Goal: Navigation & Orientation: Find specific page/section

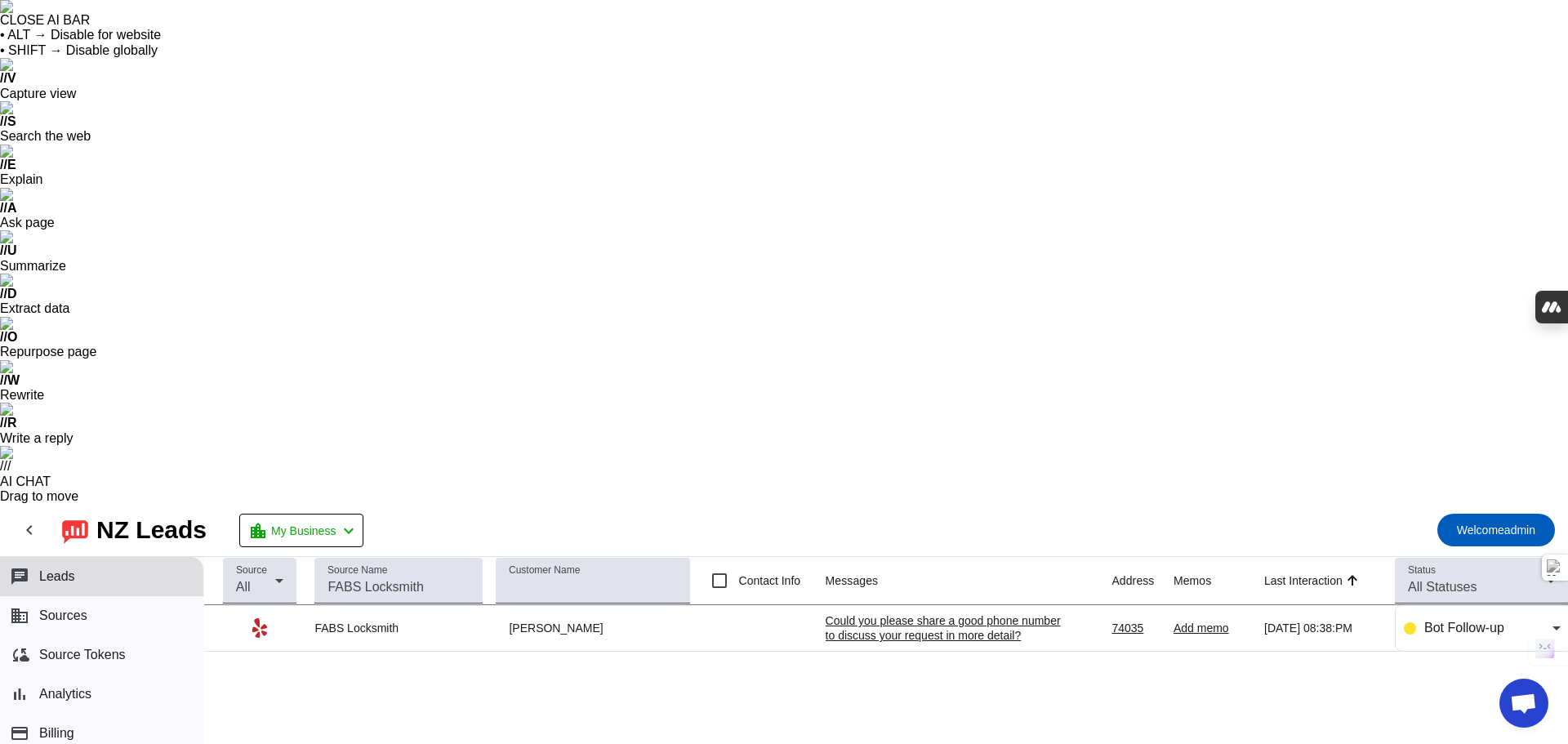
click at [978, 614] on div "Could you please share a good phone number to discuss your request in more deta…" at bounding box center [948, 628] width 245 height 29
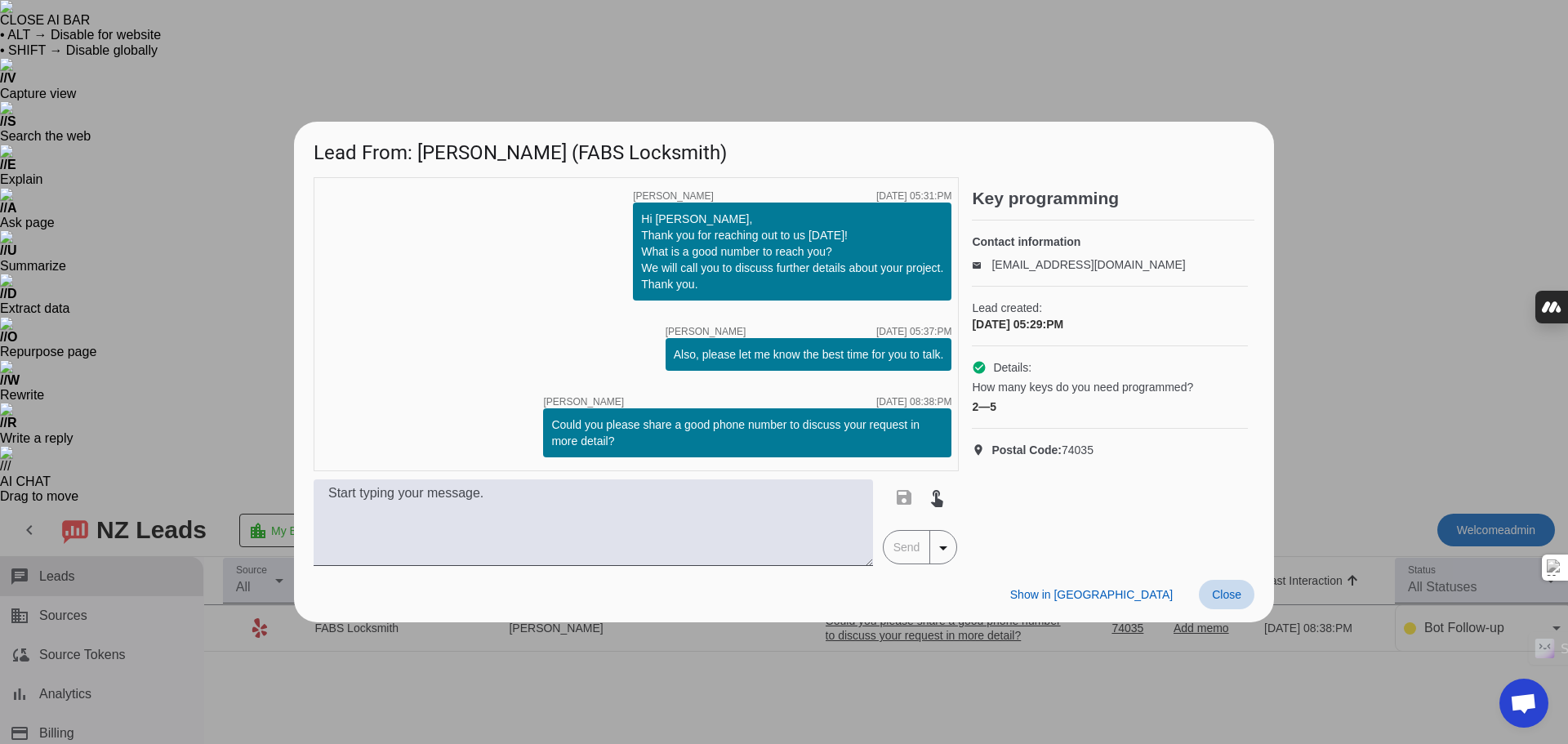
click at [1253, 586] on span at bounding box center [1227, 594] width 56 height 29
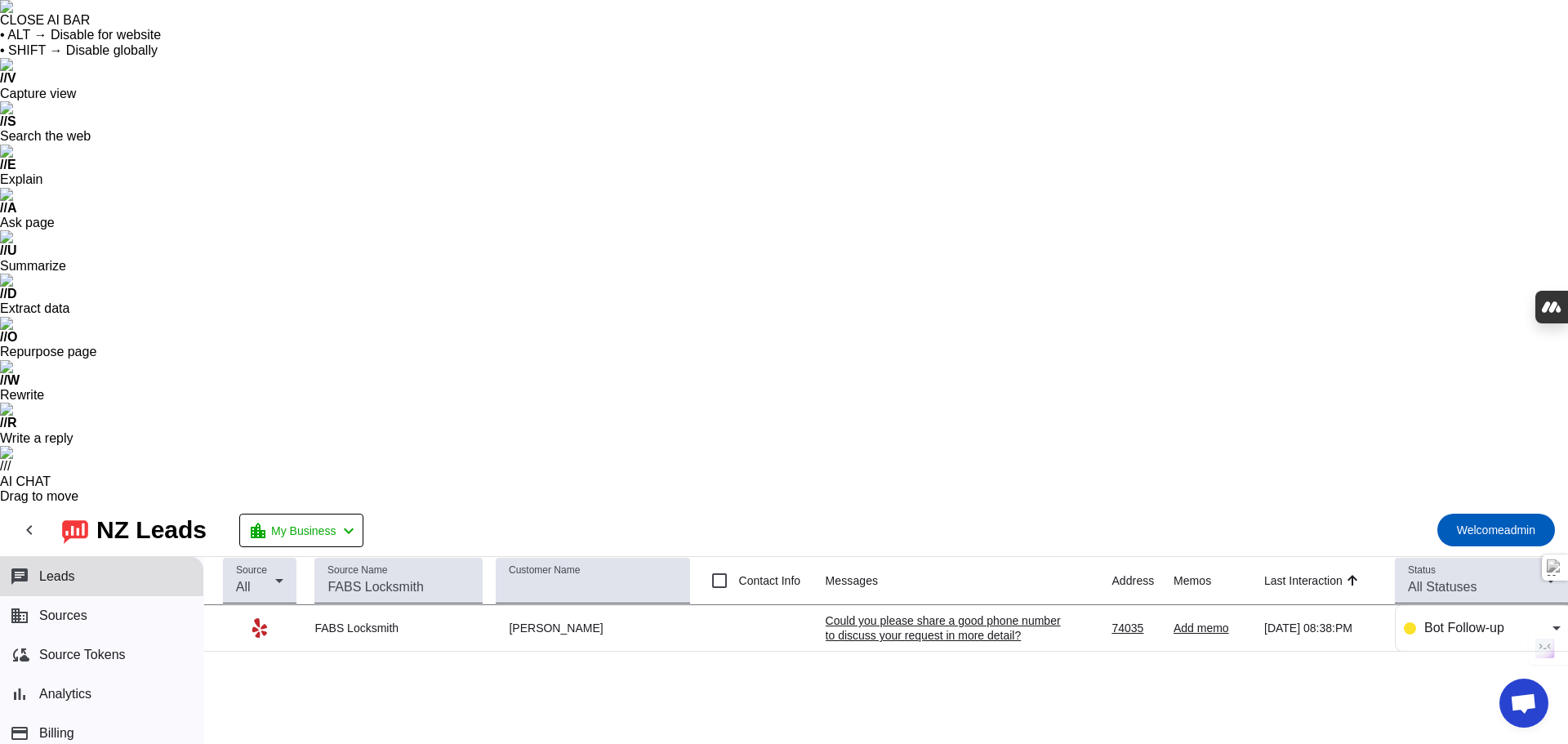
click at [76, 609] on span "Sources" at bounding box center [63, 616] width 48 height 15
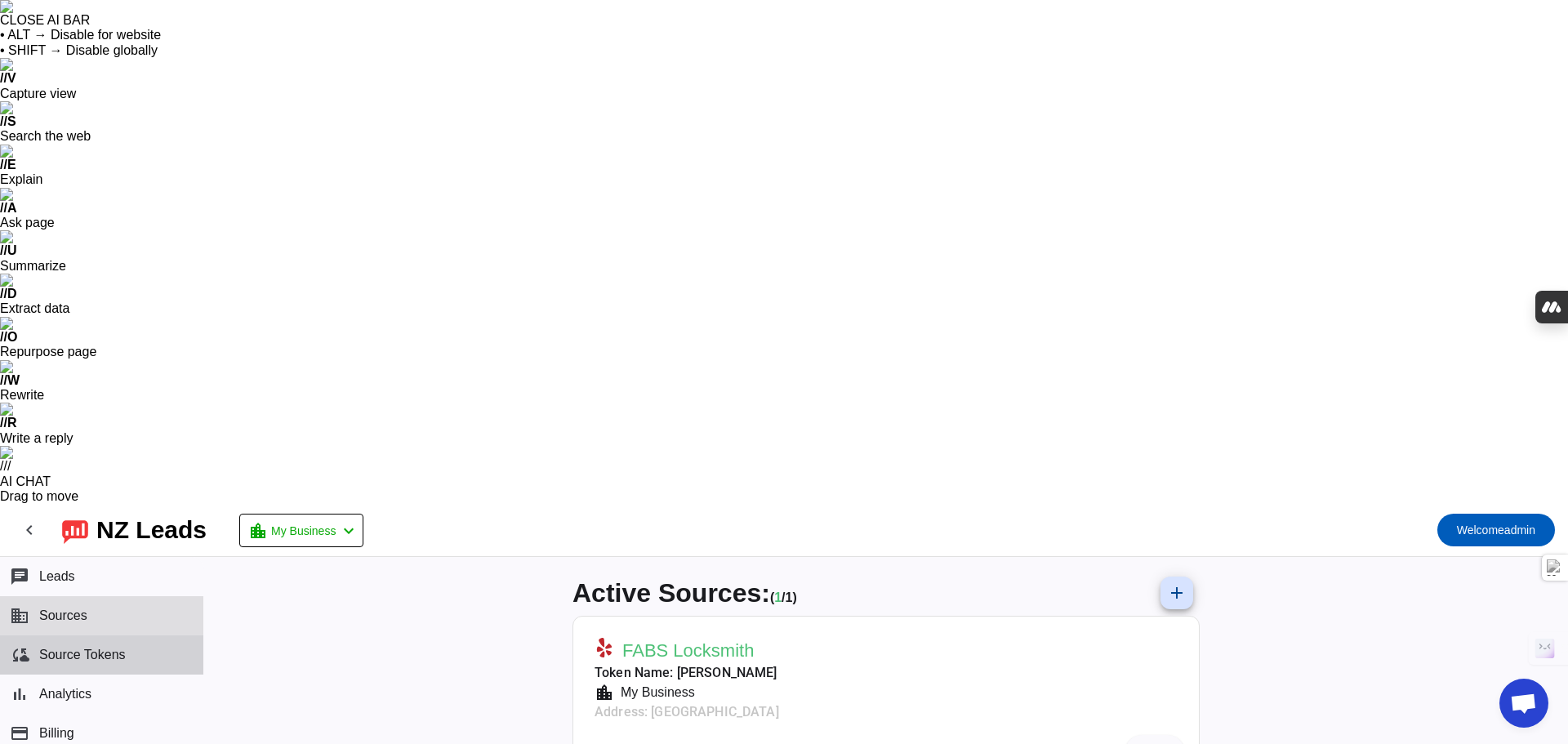
click at [76, 635] on button "cloud_sync Source Tokens" at bounding box center [101, 654] width 203 height 39
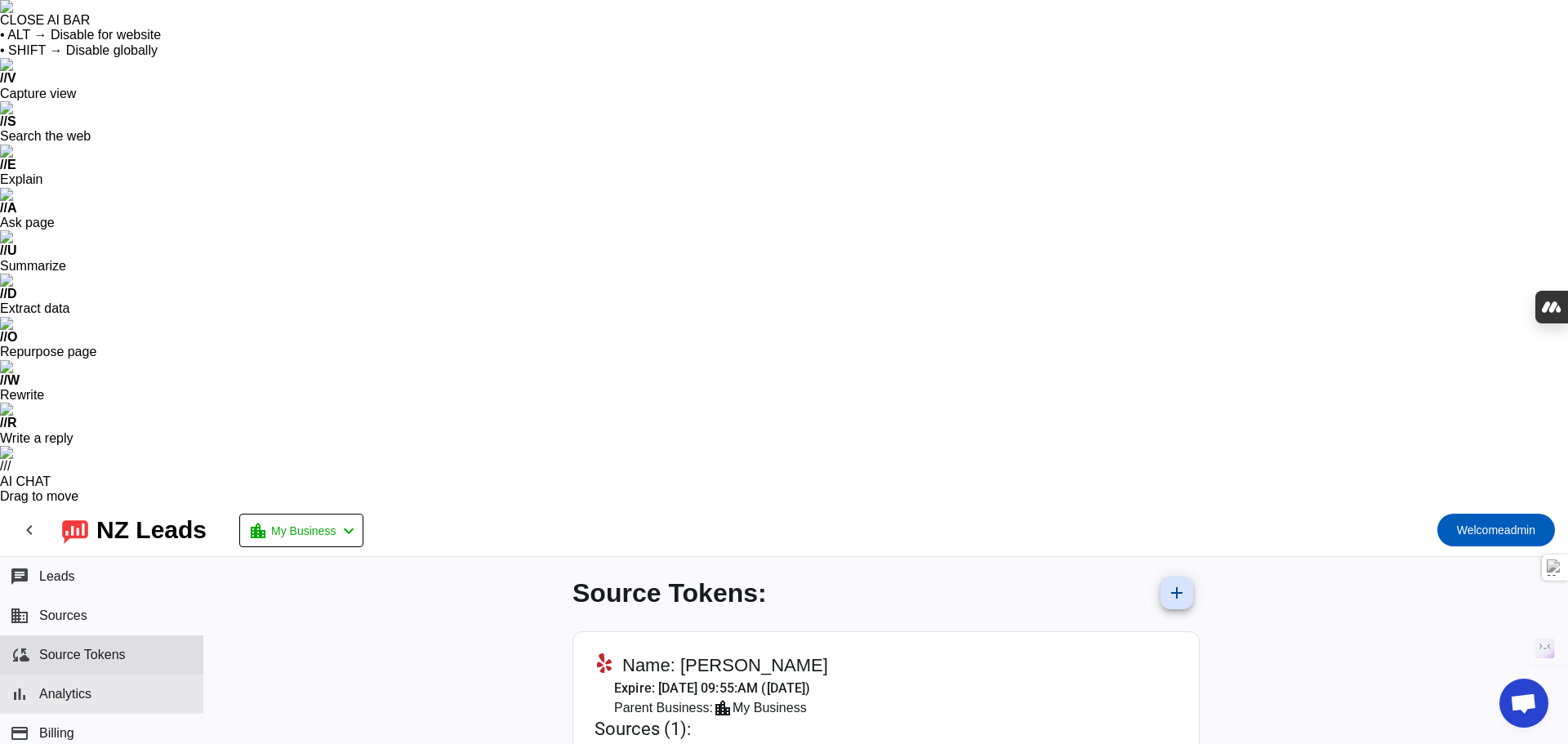
click at [66, 687] on span "Analytics" at bounding box center [65, 694] width 52 height 15
